Goal: Information Seeking & Learning: Check status

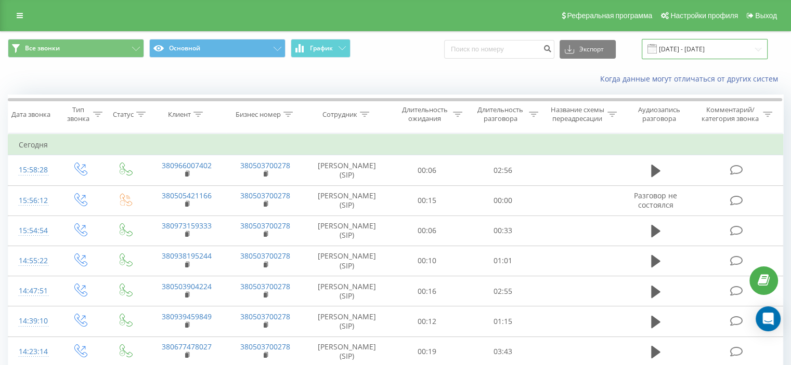
click at [690, 49] on input "[DATE] - [DATE]" at bounding box center [704, 49] width 126 height 20
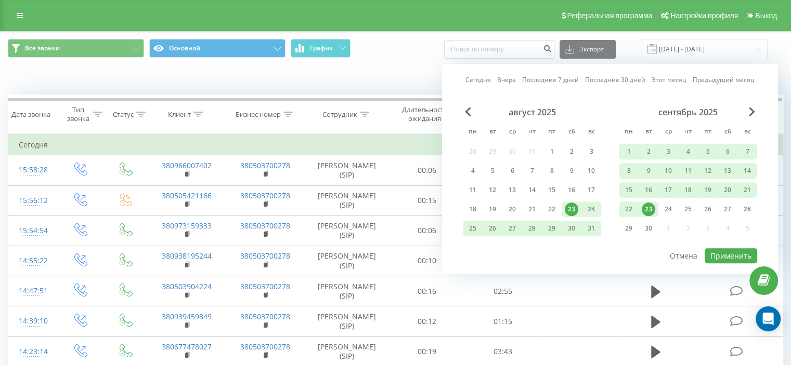
click at [474, 78] on link "Сегодня" at bounding box center [477, 80] width 25 height 10
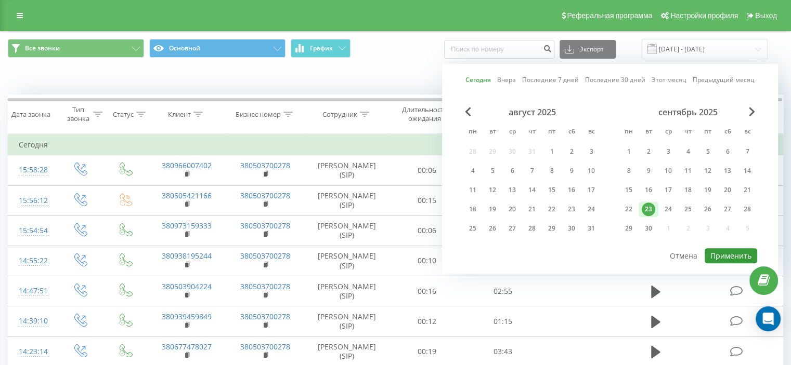
click at [723, 258] on button "Применить" at bounding box center [730, 255] width 53 height 15
type input "[DATE] - [DATE]"
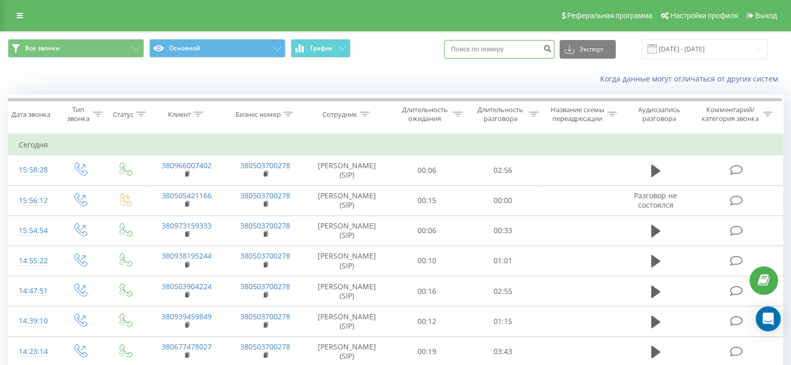
click at [523, 47] on input at bounding box center [499, 49] width 110 height 19
paste input "380505421166"
type input "380505421166"
click at [554, 42] on button "submit" at bounding box center [547, 49] width 14 height 19
